Goal: Task Accomplishment & Management: Manage account settings

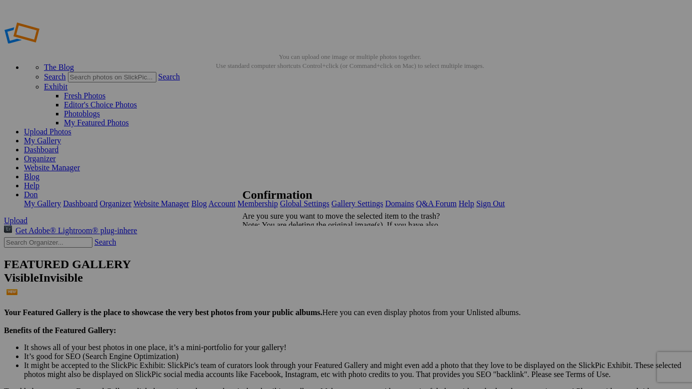
click at [276, 261] on span "Yes" at bounding box center [269, 260] width 11 height 8
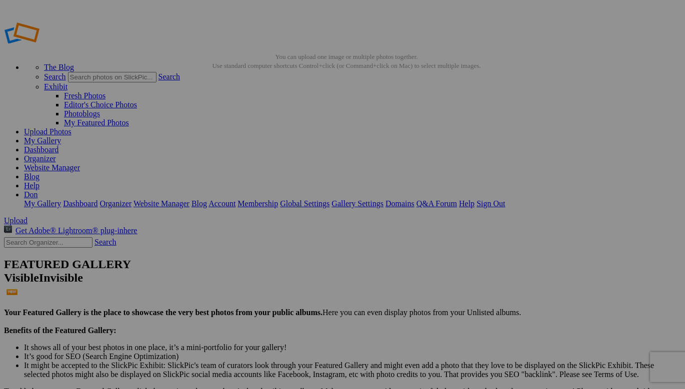
type input "Landscapes"
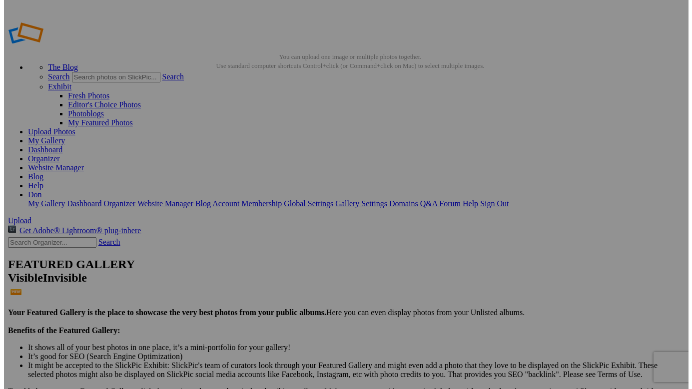
scroll to position [0, 0]
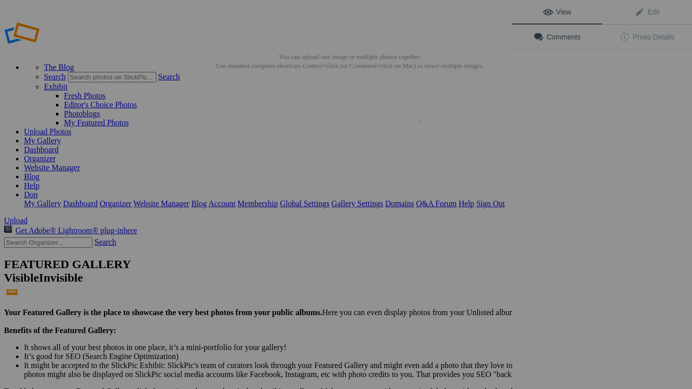
click at [443, 154] on button at bounding box center [474, 194] width 75 height 140
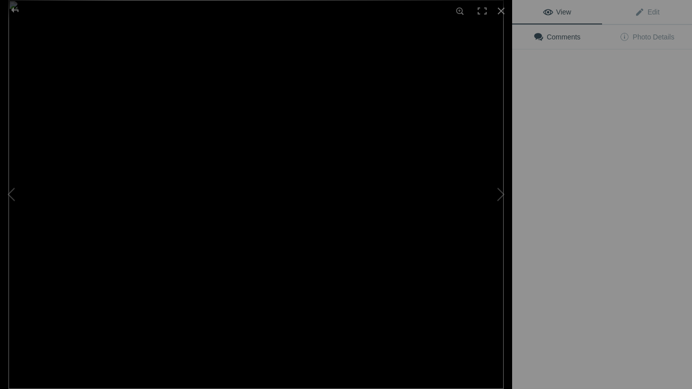
type input "Hot Creek, fed by hot springs"
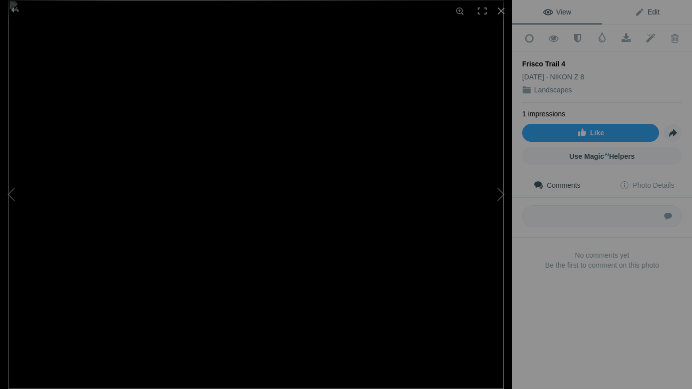
click at [645, 14] on span "Edit" at bounding box center [647, 12] width 25 height 8
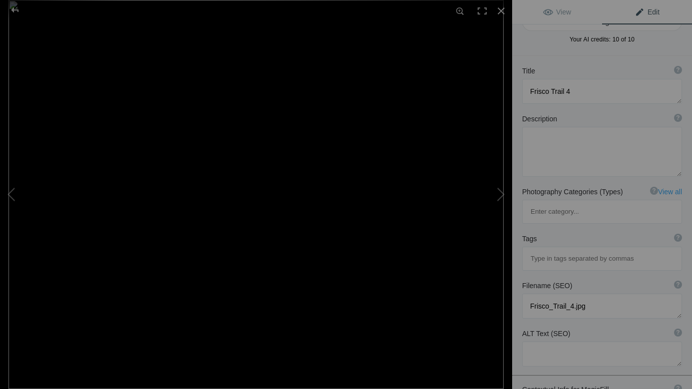
scroll to position [25, 0]
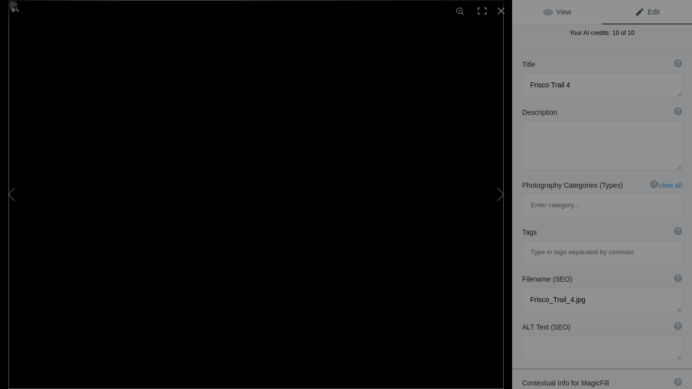
click at [556, 12] on span "View" at bounding box center [557, 12] width 28 height 8
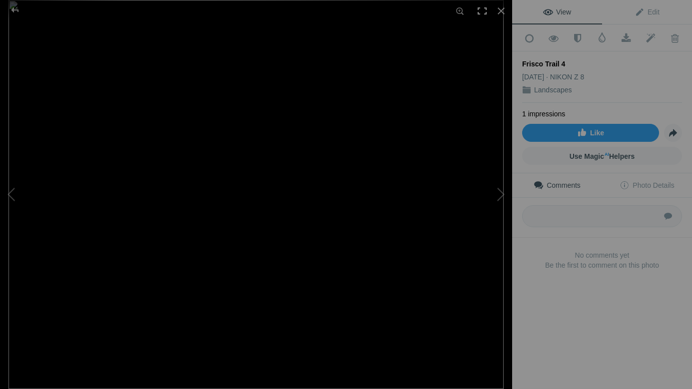
click at [481, 11] on div at bounding box center [482, 11] width 22 height 22
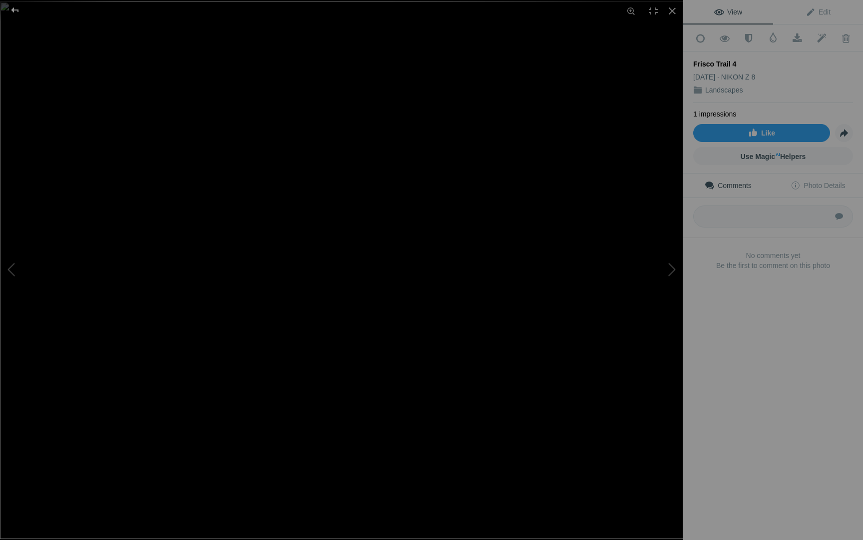
click at [14, 9] on div at bounding box center [15, 10] width 36 height 20
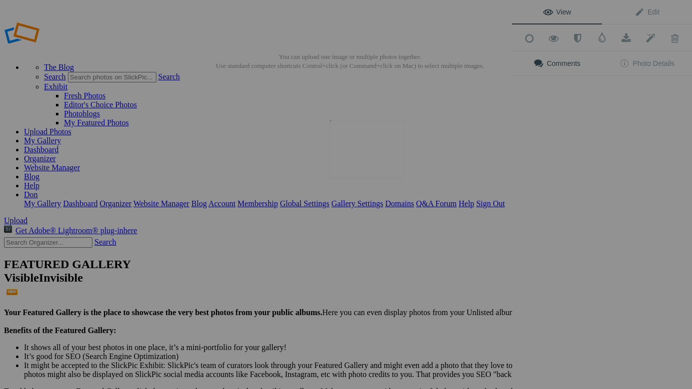
click at [367, 152] on img at bounding box center [367, 149] width 75 height 59
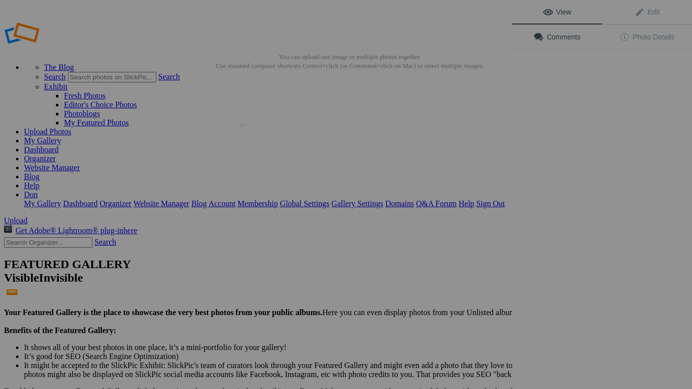
click at [284, 151] on img at bounding box center [278, 149] width 75 height 50
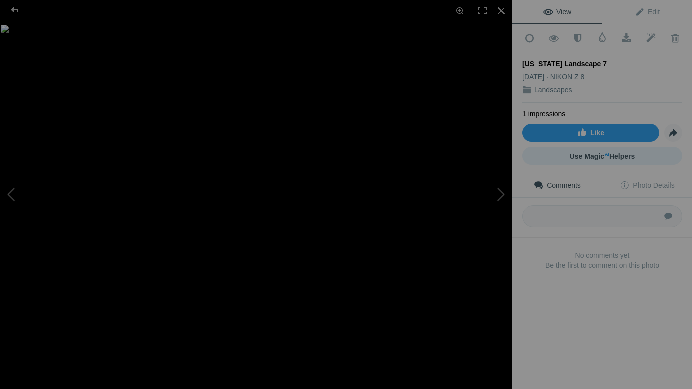
click at [587, 152] on span "Use Magic AI Helpers" at bounding box center [602, 156] width 65 height 8
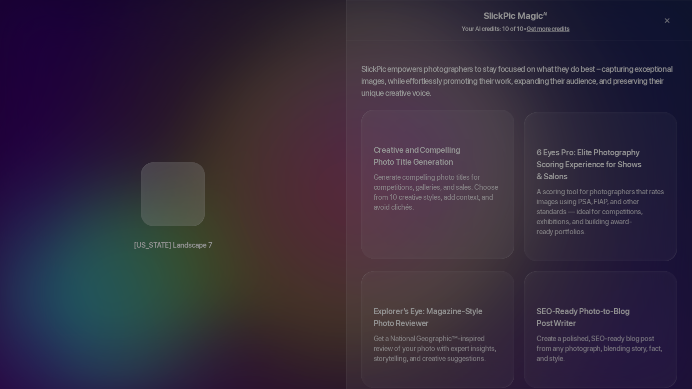
click at [405, 144] on h3 "Creative and Compelling Photo Title Generation" at bounding box center [438, 158] width 128 height 28
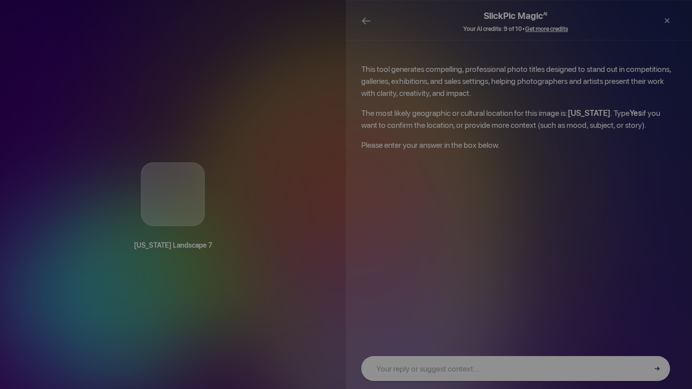
click at [389, 366] on input "text" at bounding box center [515, 368] width 309 height 25
type input "yes"
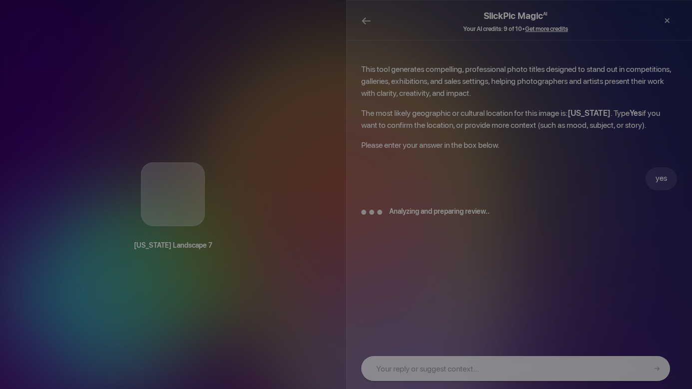
click at [389, 368] on div "→" at bounding box center [515, 368] width 339 height 25
click at [381, 370] on div "→" at bounding box center [515, 368] width 339 height 25
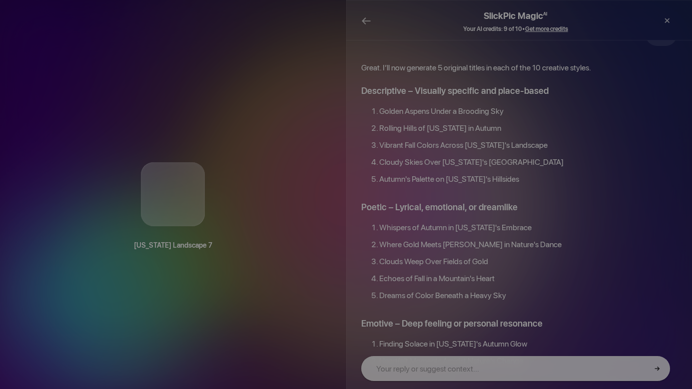
scroll to position [133, 0]
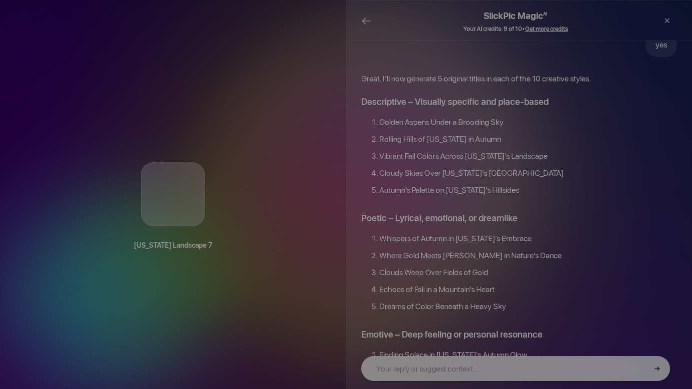
click at [397, 167] on li "Cloudy Skies Over Colorado's Golden Valleys" at bounding box center [528, 175] width 298 height 17
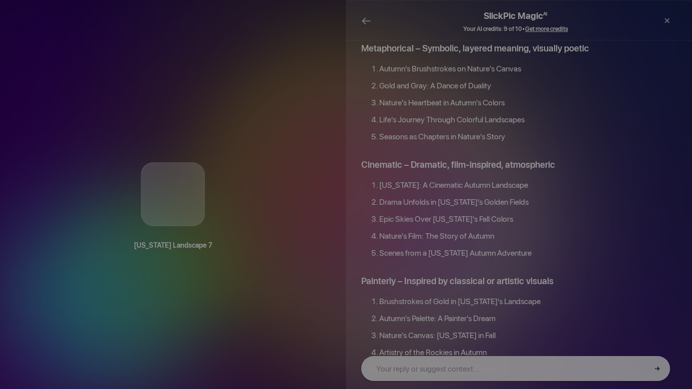
scroll to position [1048, 0]
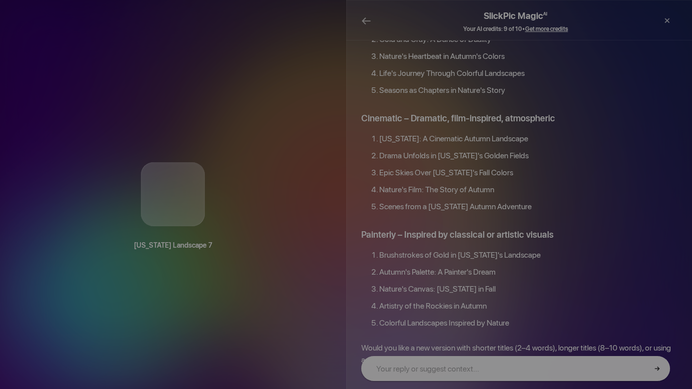
click at [386, 367] on input "text" at bounding box center [515, 368] width 309 height 25
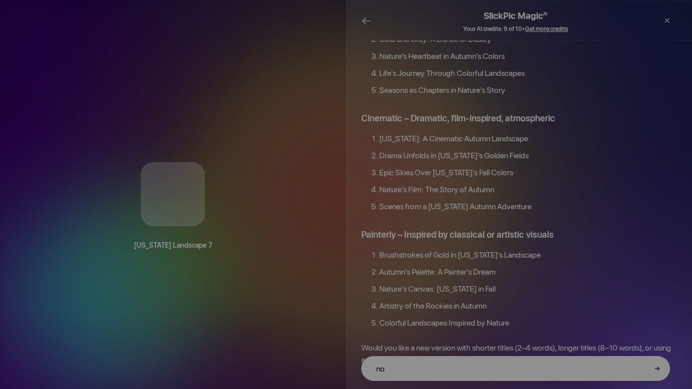
type input "no"
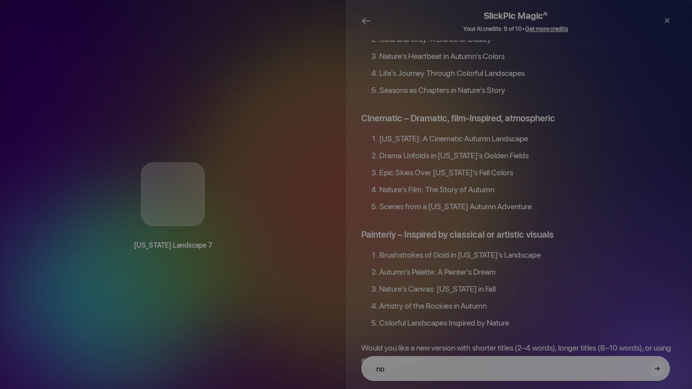
click at [658, 370] on button "→" at bounding box center [657, 369] width 16 height 16
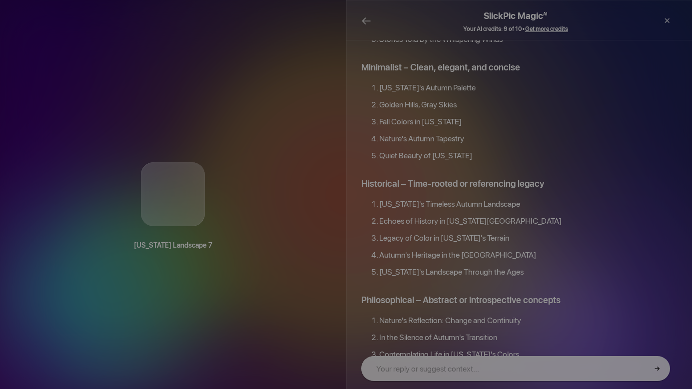
scroll to position [631, 0]
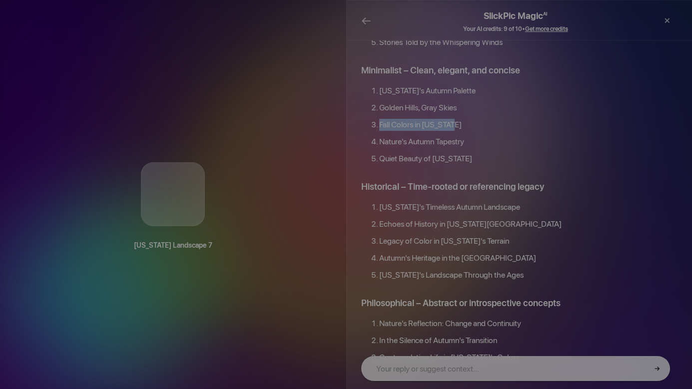
drag, startPoint x: 380, startPoint y: 96, endPoint x: 458, endPoint y: 96, distance: 77.5
click at [458, 119] on li "Fall Colors in Colorado" at bounding box center [528, 127] width 298 height 17
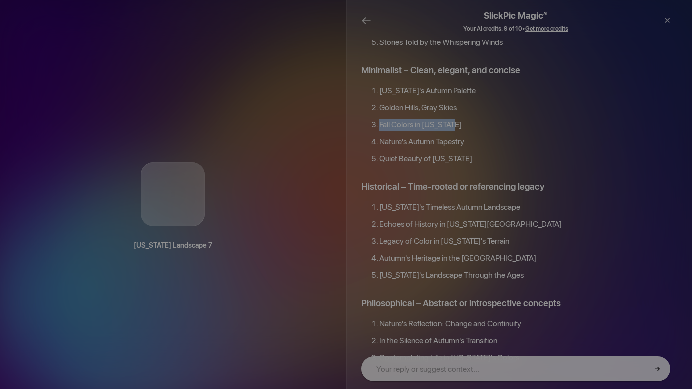
click at [170, 251] on b "Colorado Landscape 7" at bounding box center [173, 245] width 306 height 12
drag, startPoint x: 140, startPoint y: 315, endPoint x: 196, endPoint y: 312, distance: 56.0
click at [195, 251] on b "Colorado Landscape 7" at bounding box center [173, 245] width 306 height 12
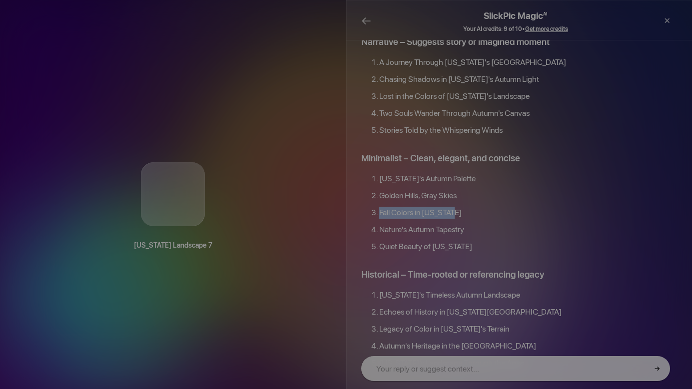
scroll to position [544, 0]
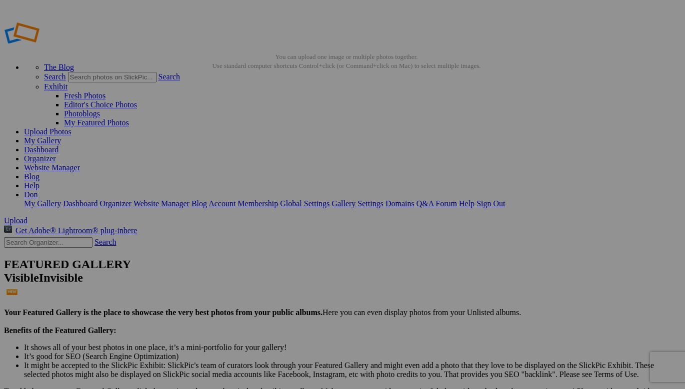
type input "The Fall Colors of Colorado's Landscape 7"
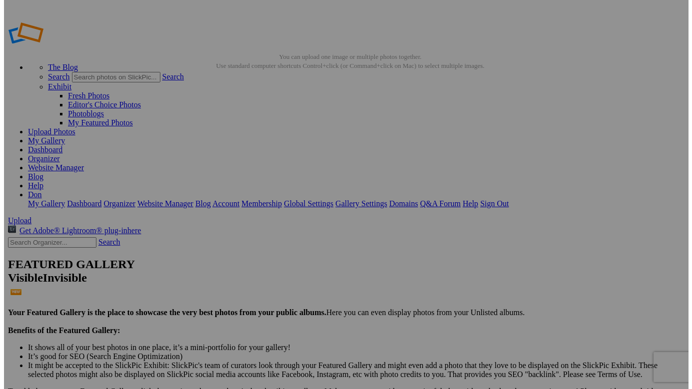
scroll to position [0, 34]
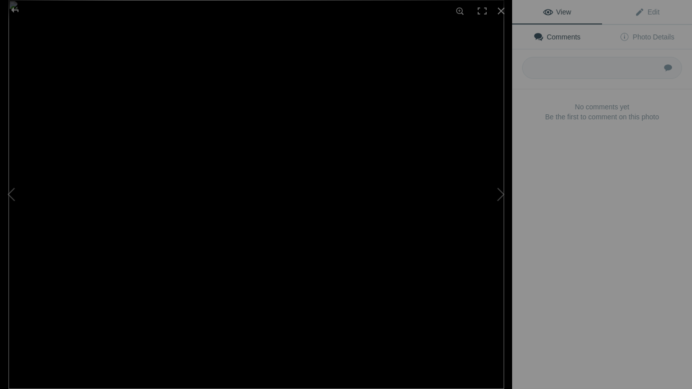
type input "View of Fall Colors in [GEOGRAPHIC_DATA] [US_STATE]"
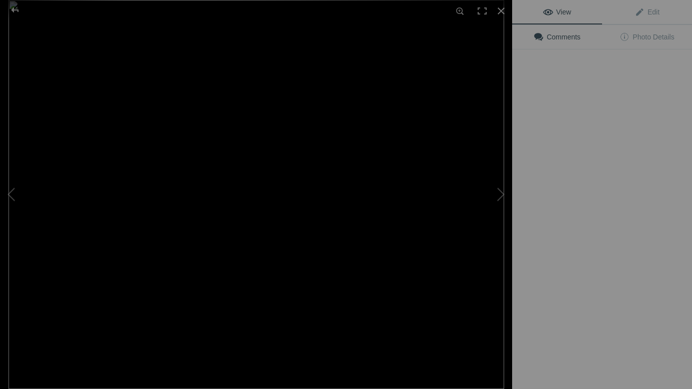
click at [539, 149] on div "View Edit Comments Photo Details" at bounding box center [602, 194] width 180 height 389
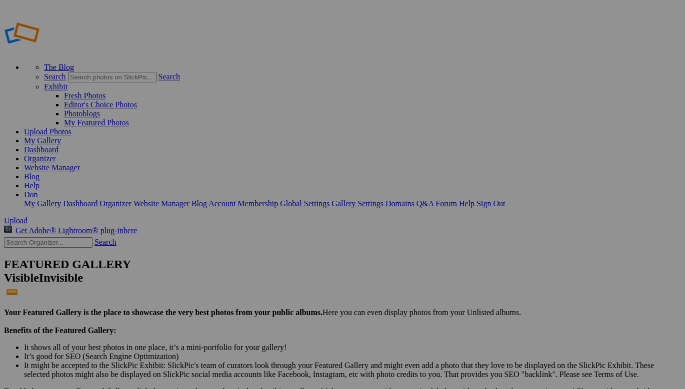
click at [27, 216] on span "Upload" at bounding box center [15, 220] width 23 height 8
type input "Album-2025-10-06-1326"
